Goal: Task Accomplishment & Management: Complete application form

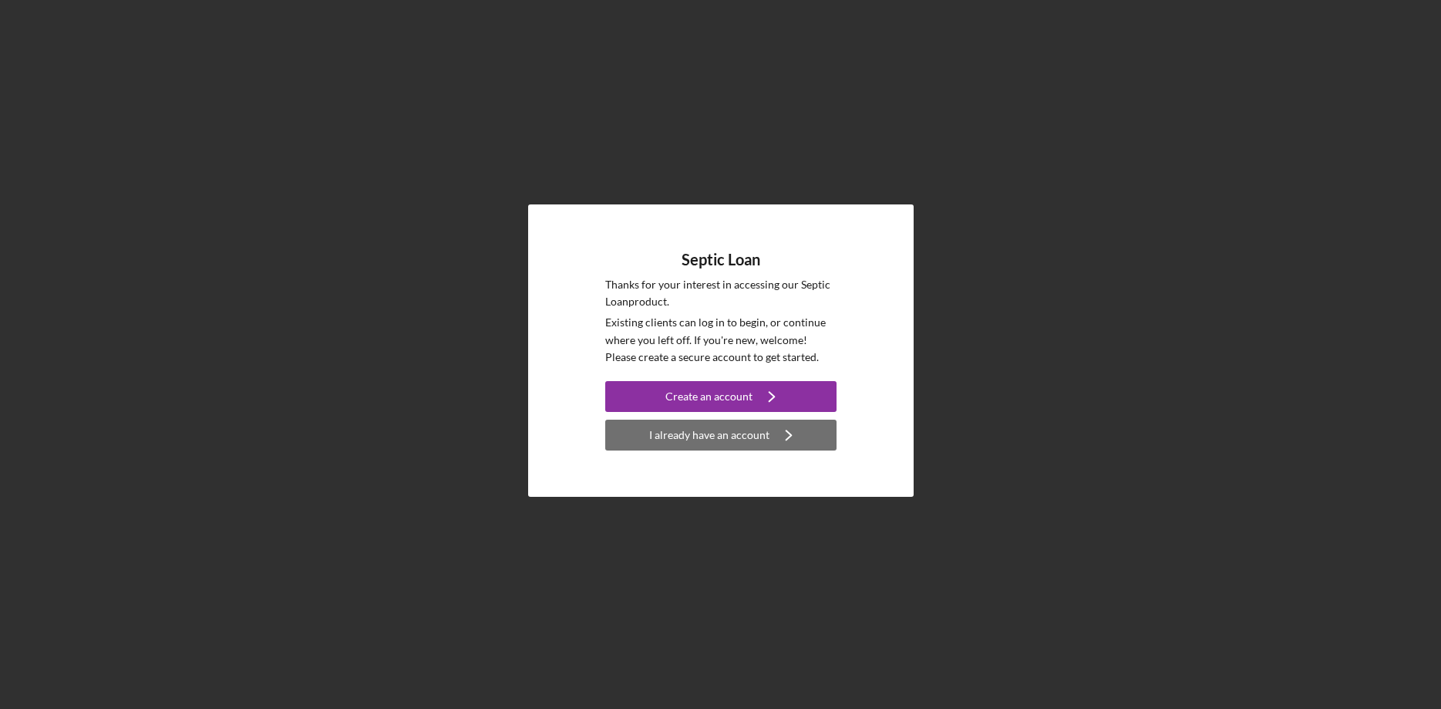
click at [697, 431] on div "I already have an account" at bounding box center [709, 435] width 120 height 31
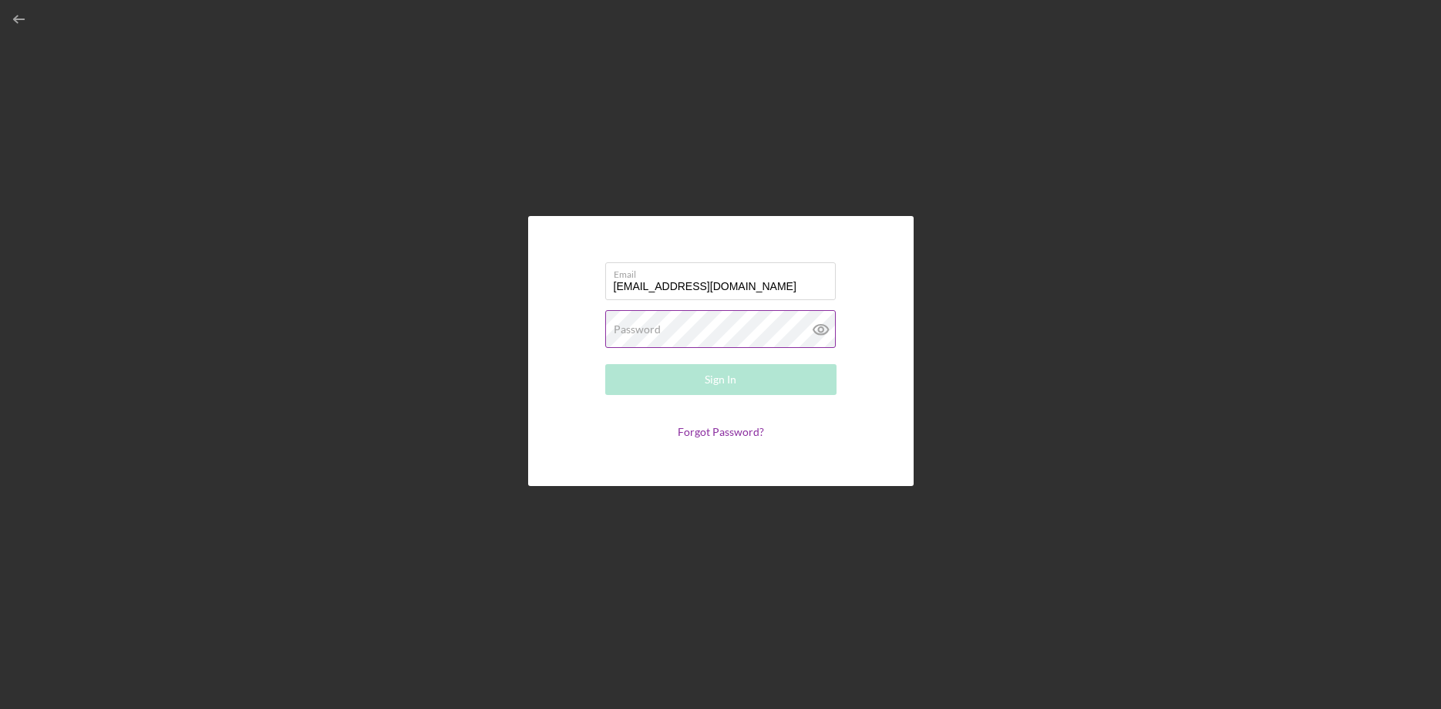
type input "[EMAIL_ADDRESS][DOMAIN_NAME]"
click at [641, 329] on label "Password" at bounding box center [637, 329] width 47 height 12
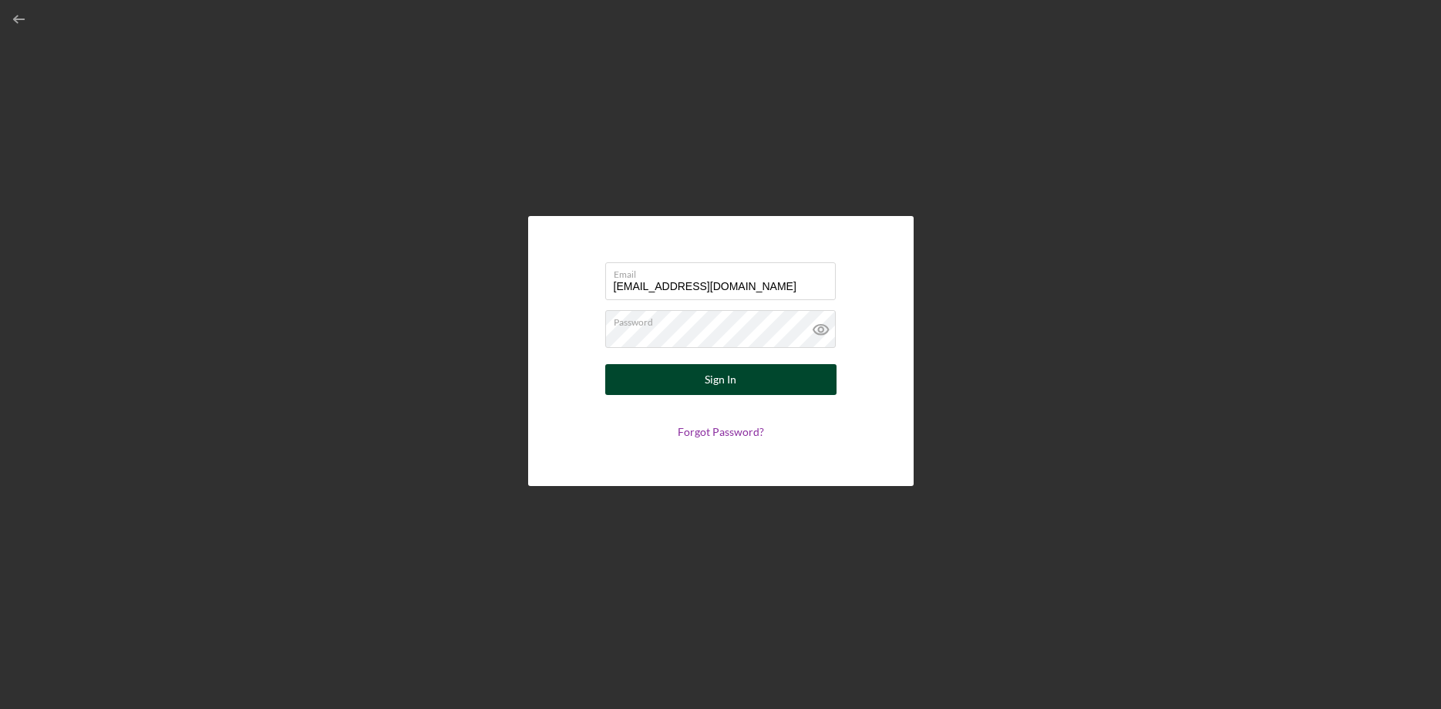
click at [705, 382] on button "Sign In" at bounding box center [720, 379] width 231 height 31
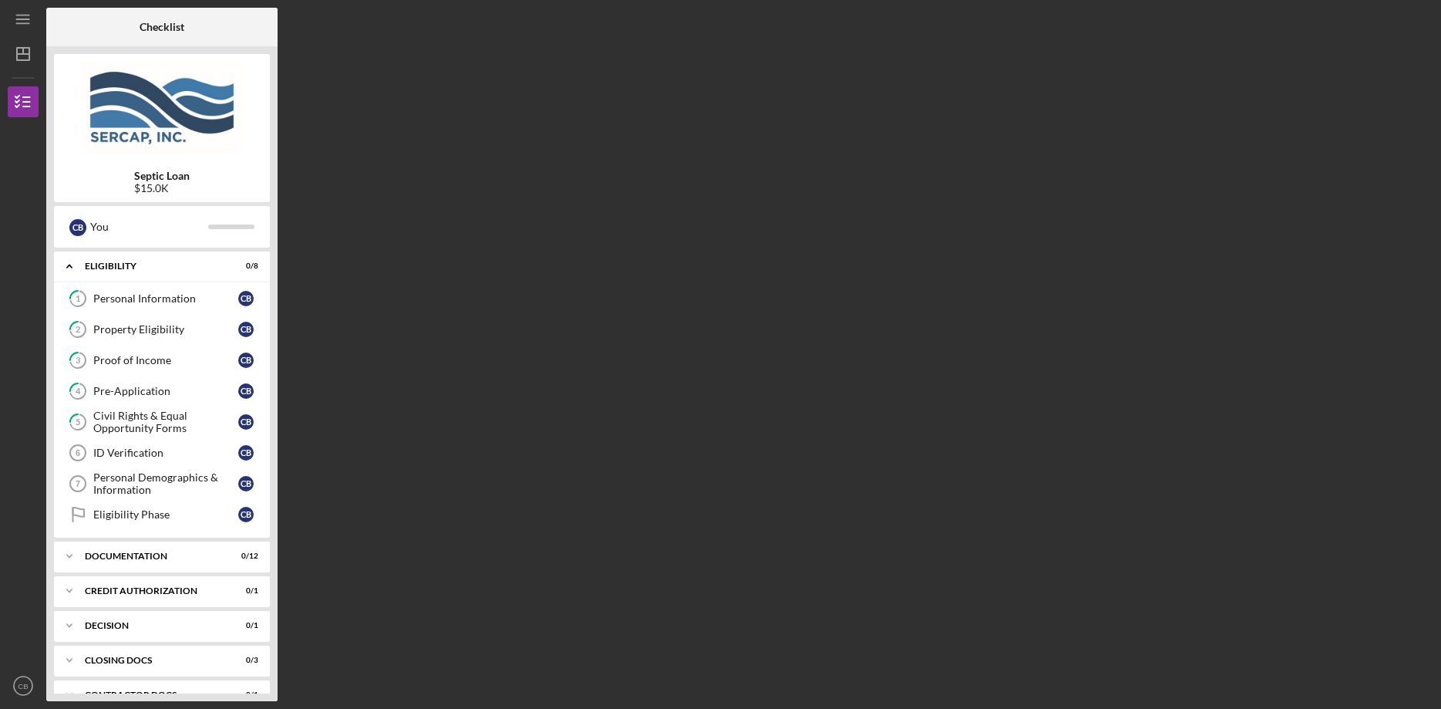
click at [507, 273] on div "Checklist Septic Loan $15.0K C B You Icon/Expander Eligibility 0 / 8 1 Personal…" at bounding box center [739, 354] width 1387 height 693
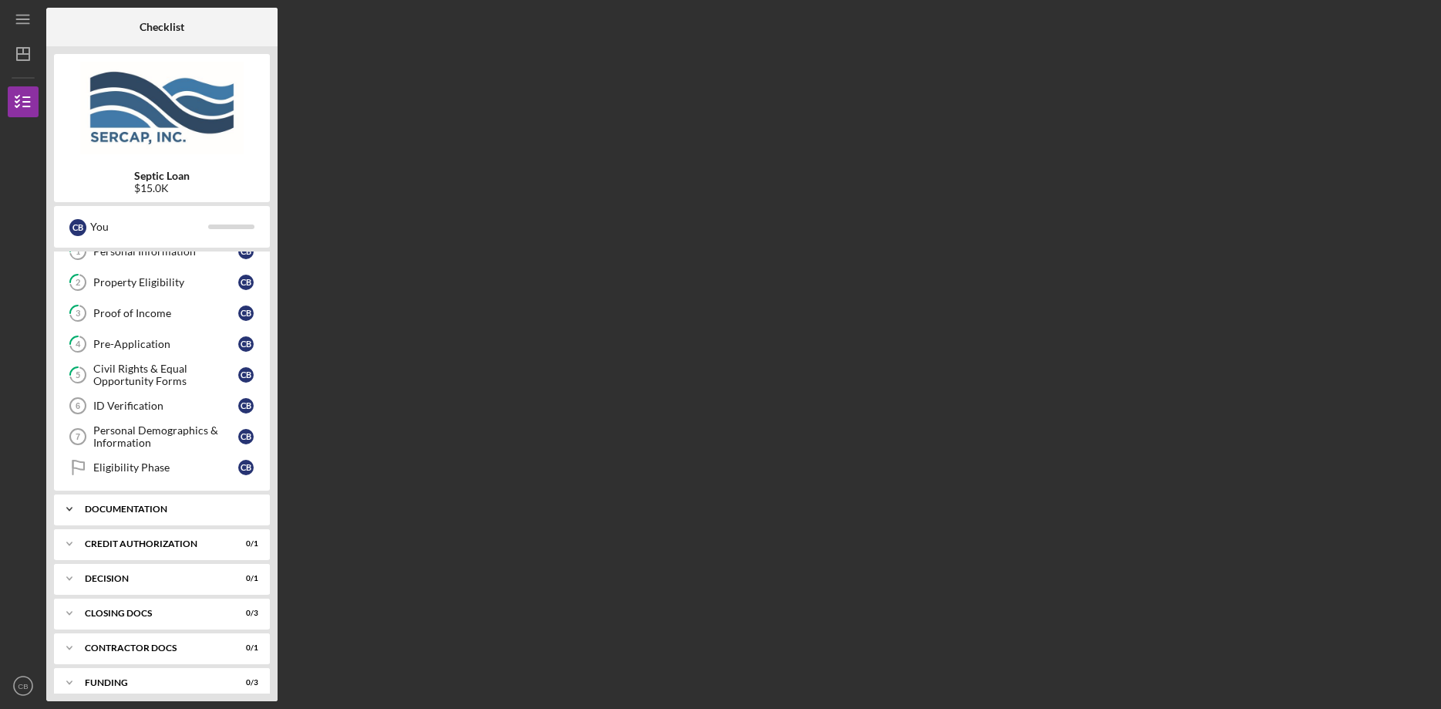
scroll to position [60, 0]
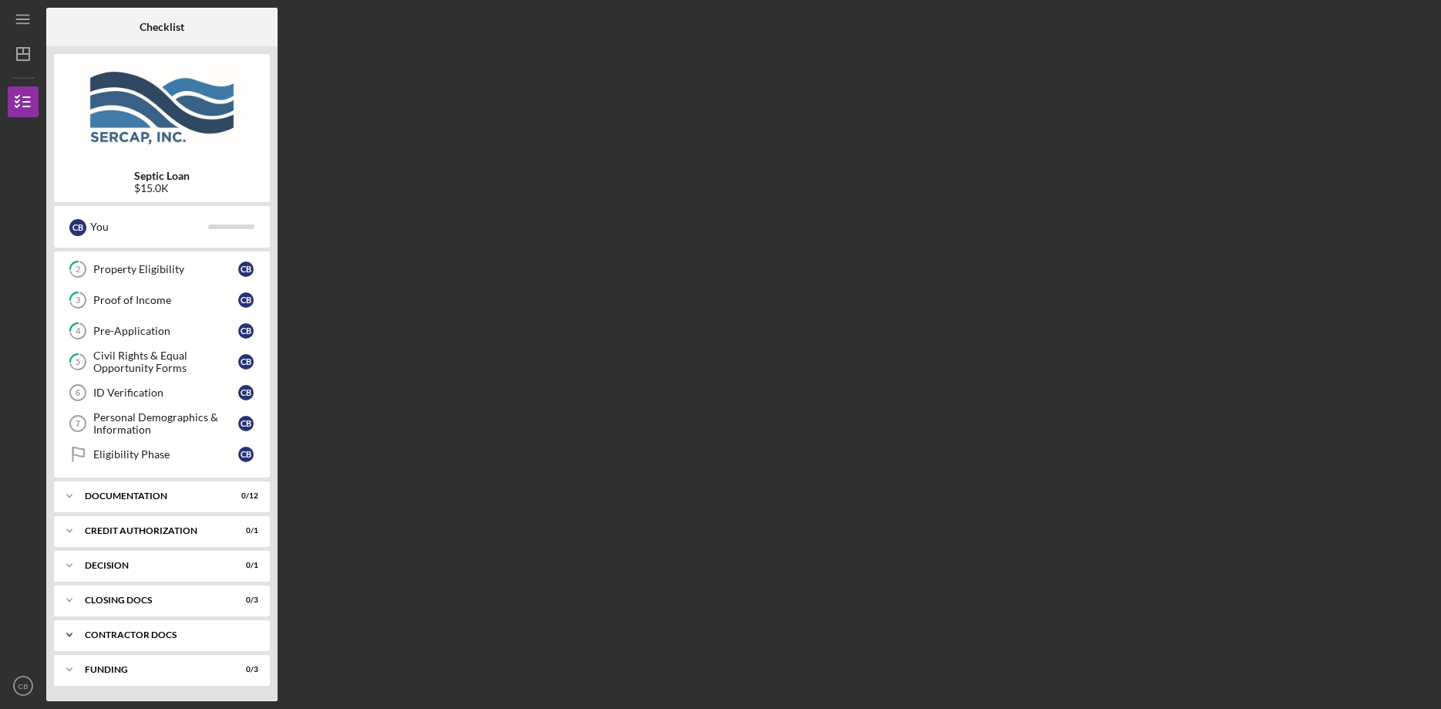
click at [133, 632] on div "Contractor Docs" at bounding box center [168, 634] width 166 height 9
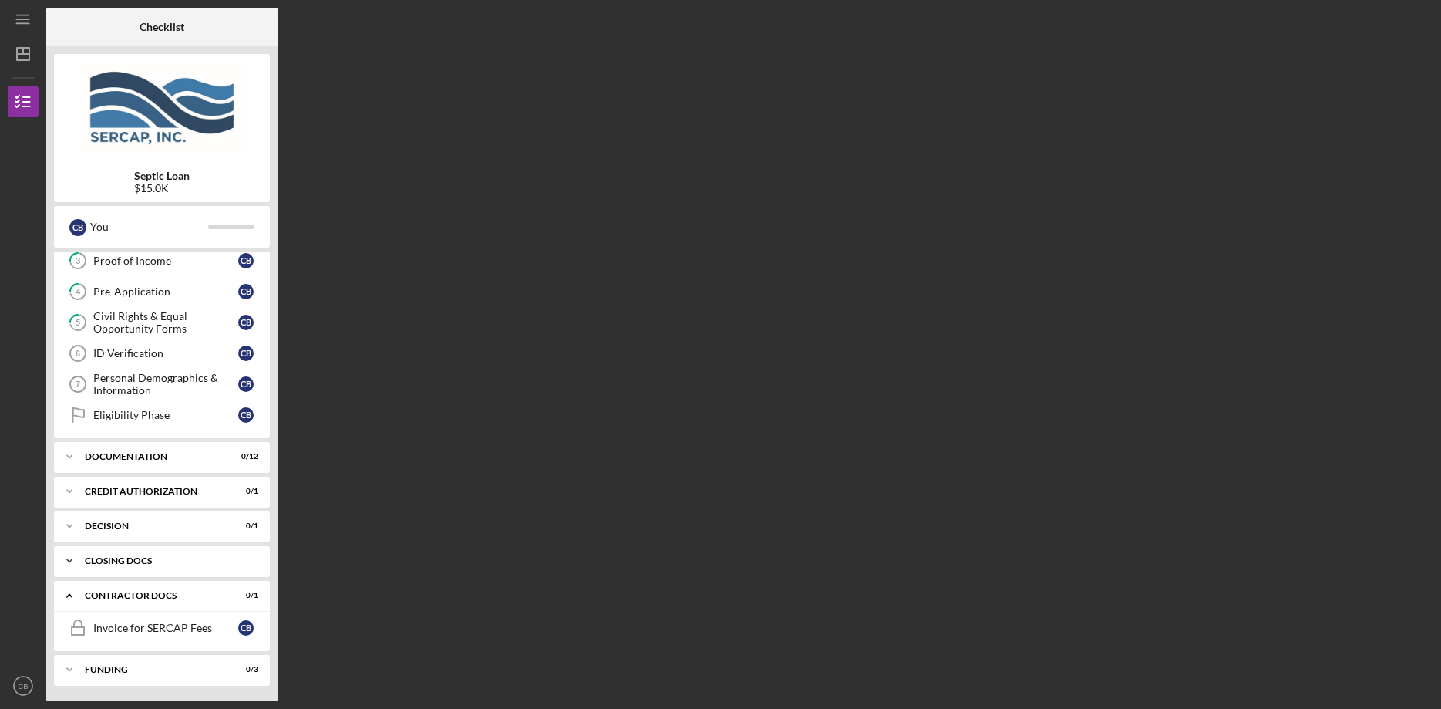
click at [116, 560] on div "CLOSING DOCS" at bounding box center [168, 560] width 166 height 9
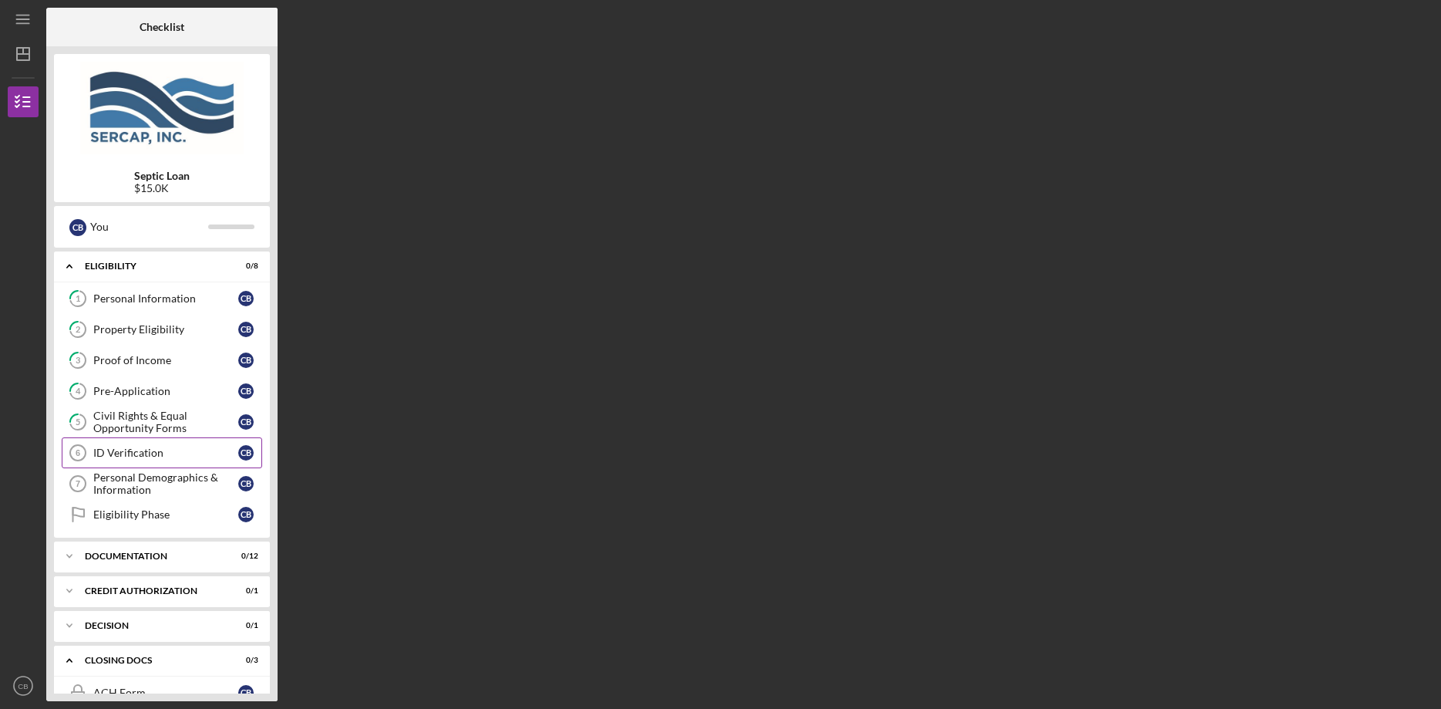
scroll to position [79, 0]
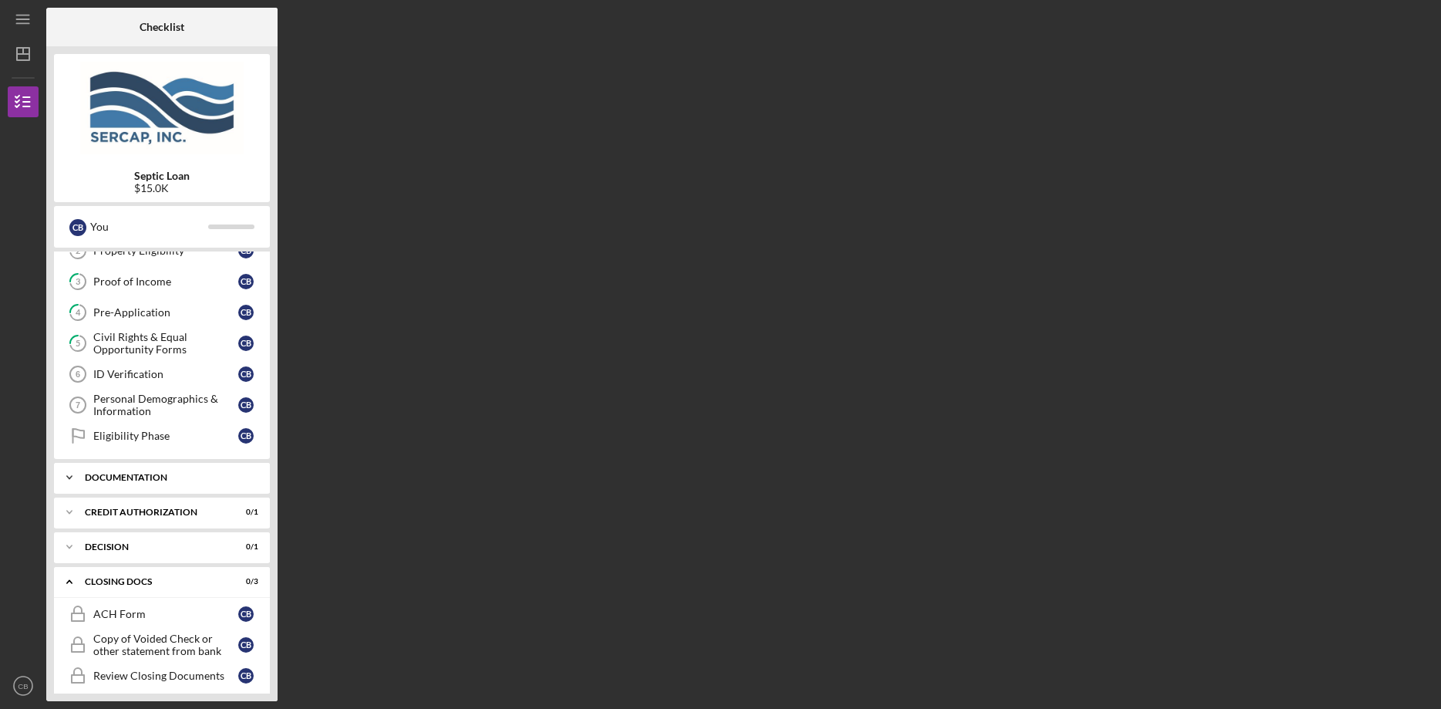
click at [149, 477] on div "Documentation" at bounding box center [168, 477] width 166 height 9
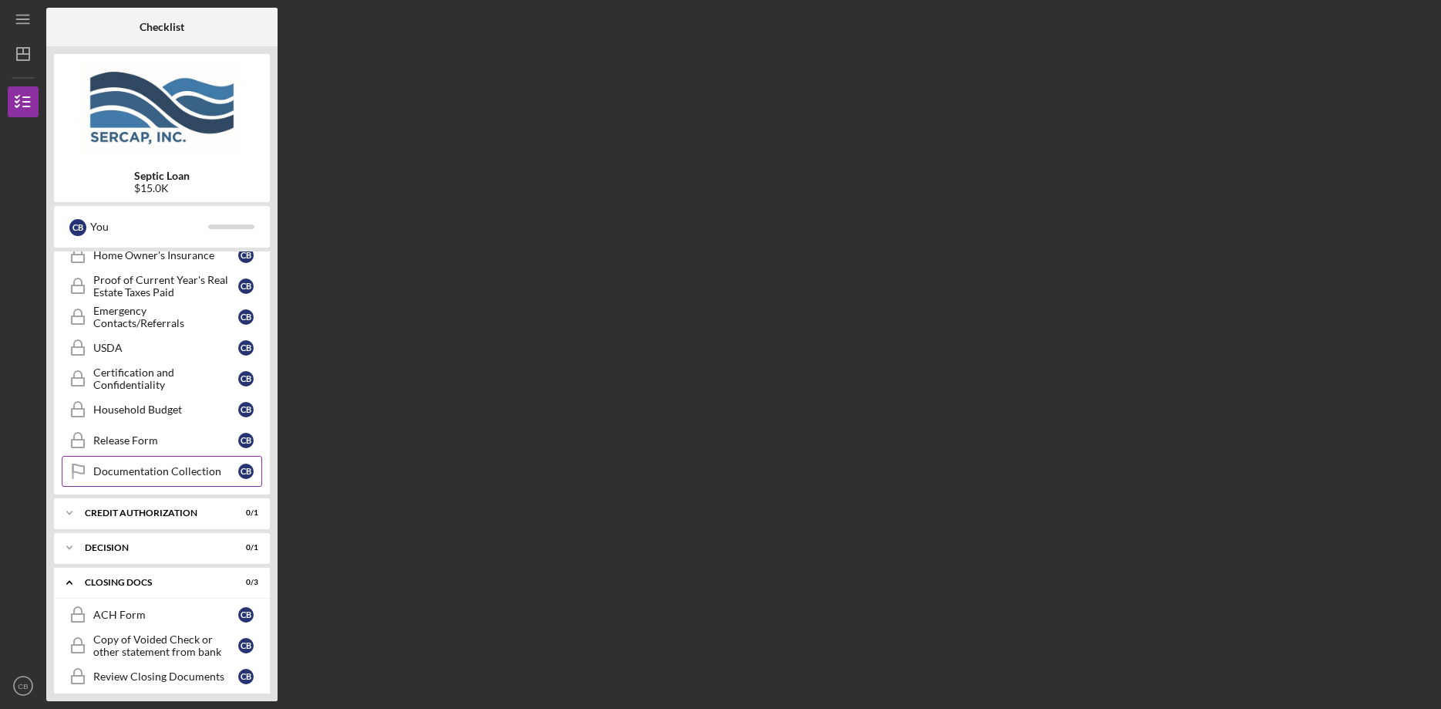
scroll to position [472, 0]
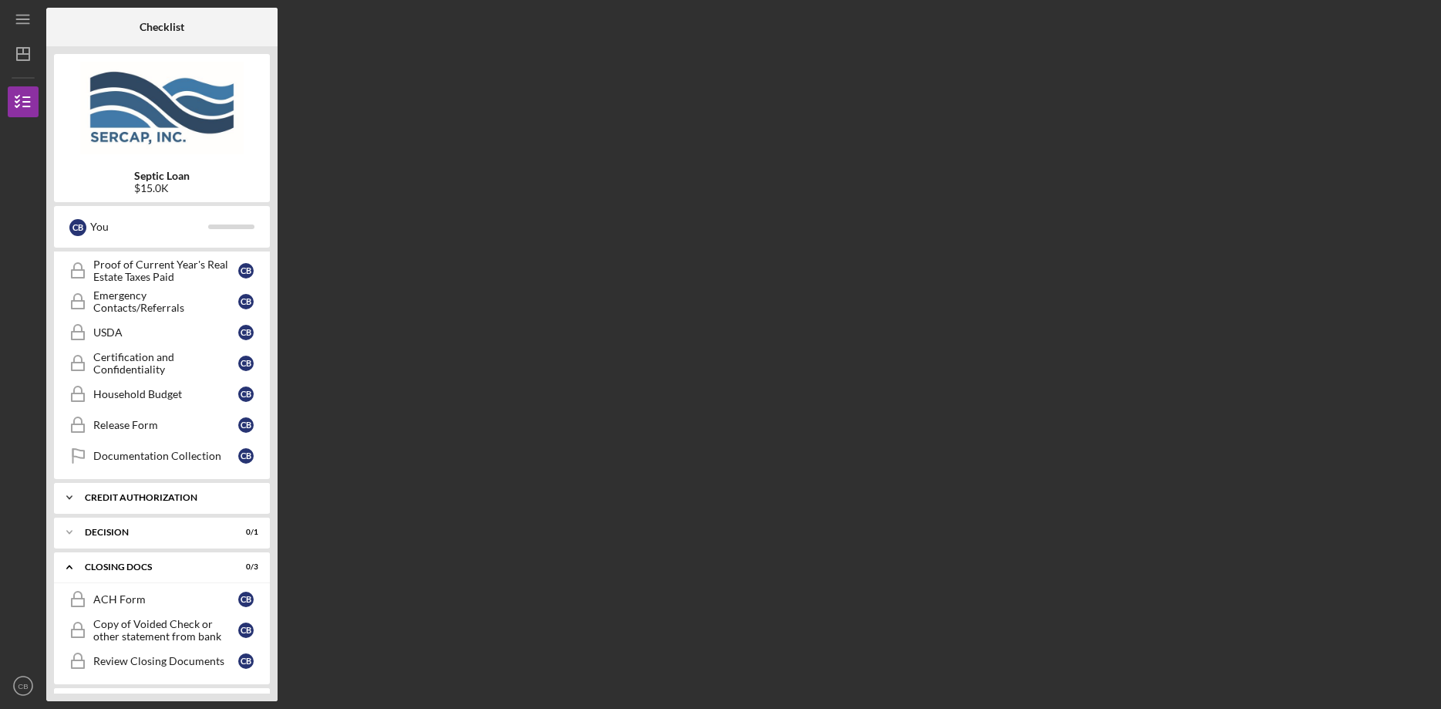
click at [191, 494] on div "CREDIT AUTHORIZATION" at bounding box center [168, 497] width 166 height 9
click at [165, 563] on div "Icon/Expander Decision 0 / 1" at bounding box center [162, 571] width 216 height 31
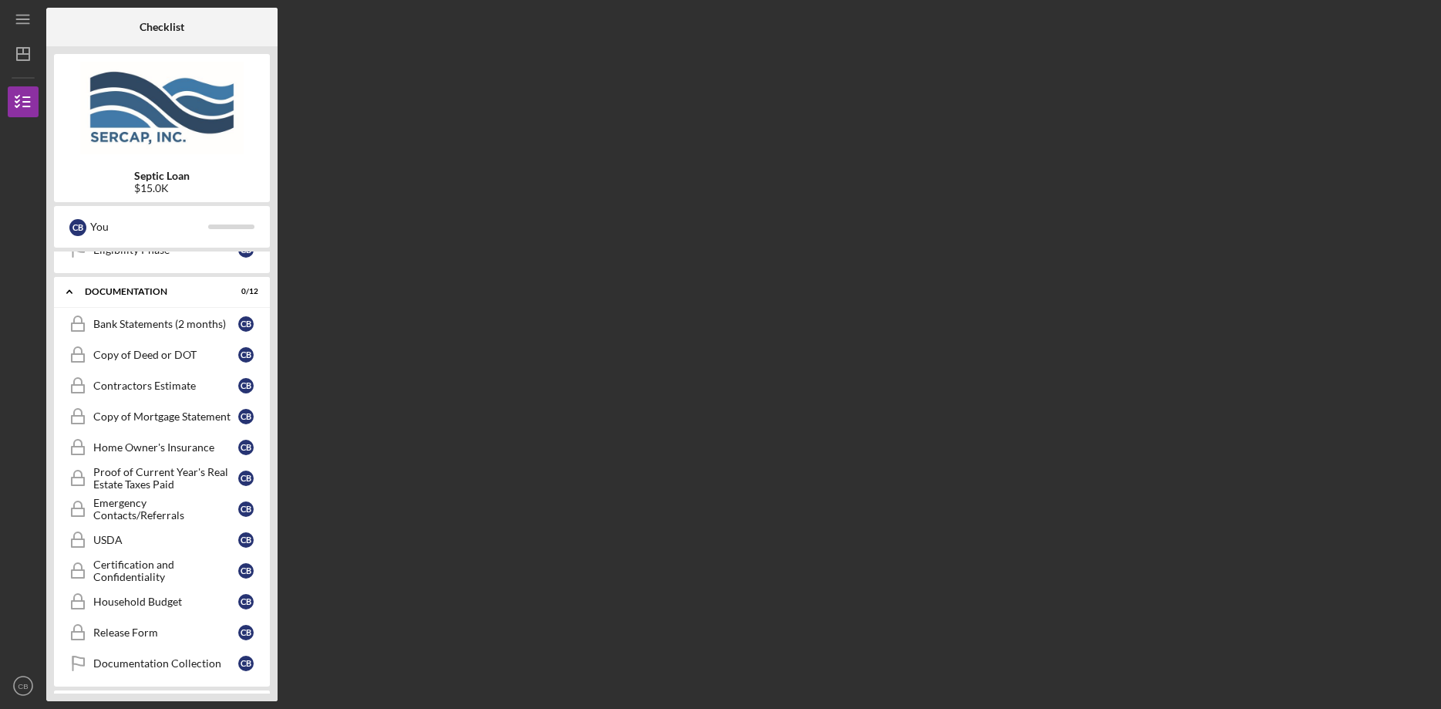
scroll to position [0, 0]
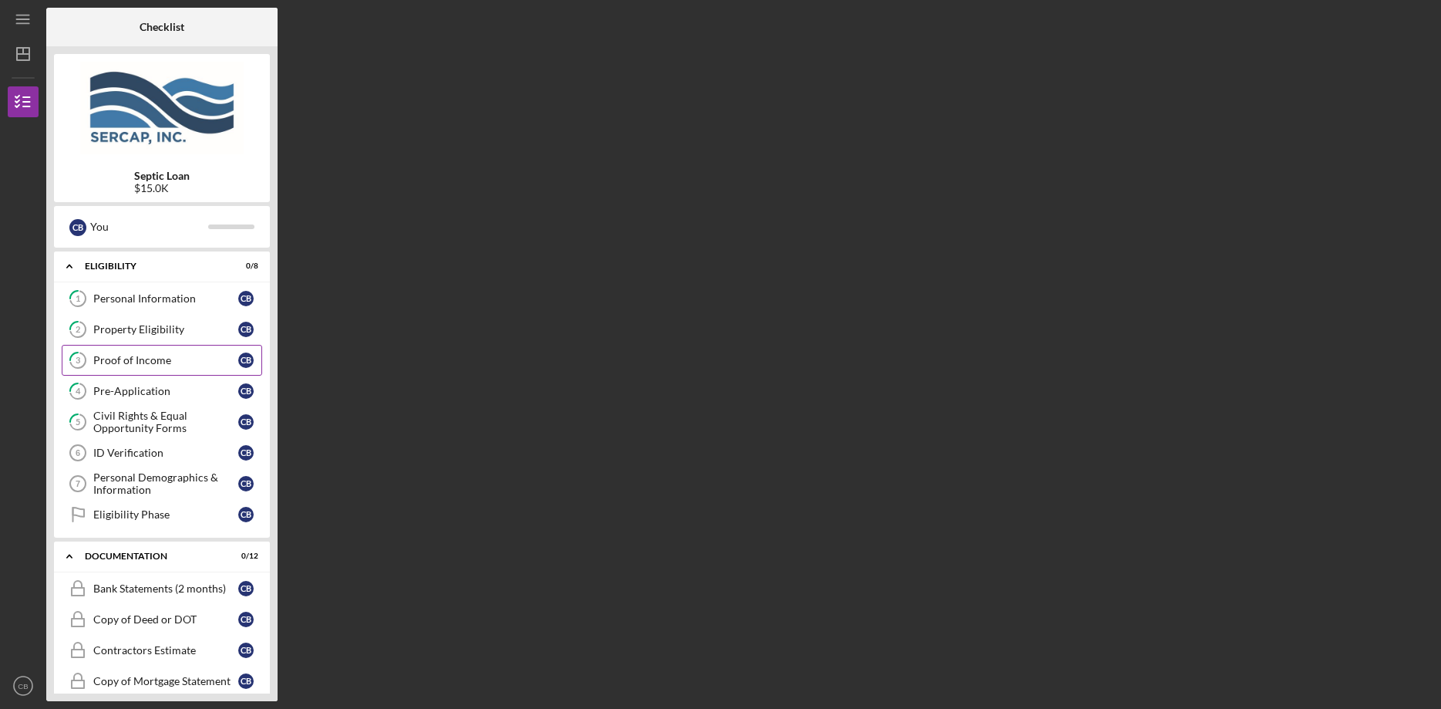
click at [154, 358] on div "Proof of Income" at bounding box center [165, 360] width 145 height 12
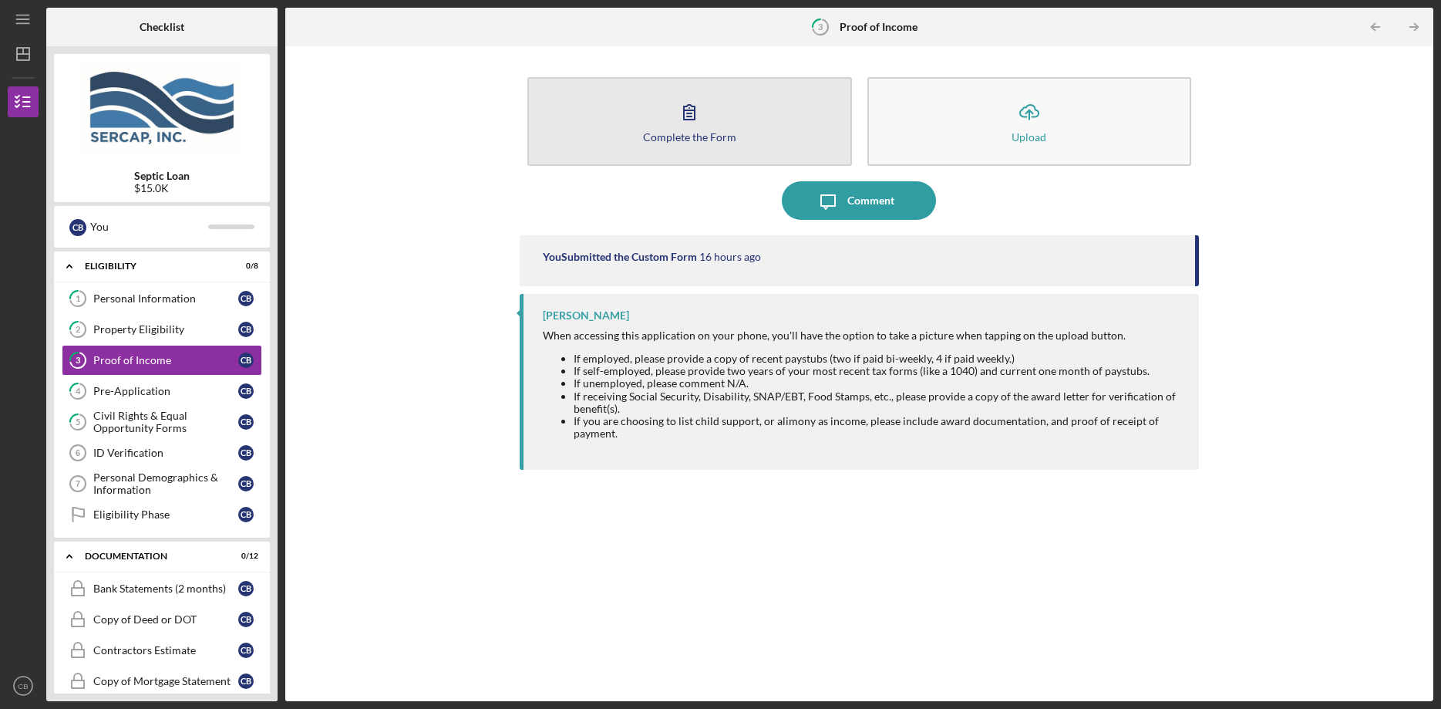
click at [685, 102] on icon "button" at bounding box center [689, 112] width 39 height 39
